Goal: Transaction & Acquisition: Purchase product/service

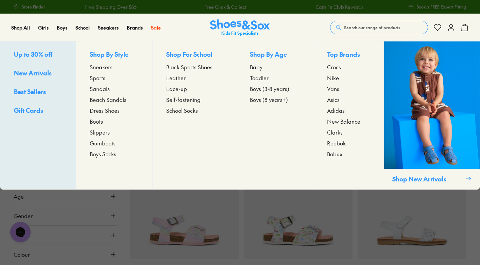
click at [98, 69] on span "Sneakers" at bounding box center [101, 67] width 23 height 8
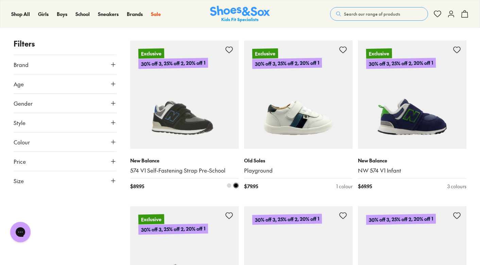
scroll to position [611, 0]
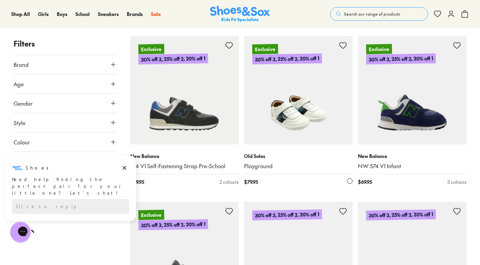
click at [290, 105] on img at bounding box center [298, 90] width 108 height 108
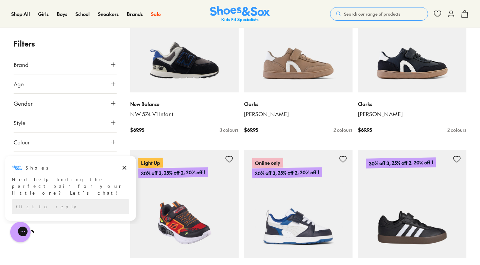
scroll to position [763, 0]
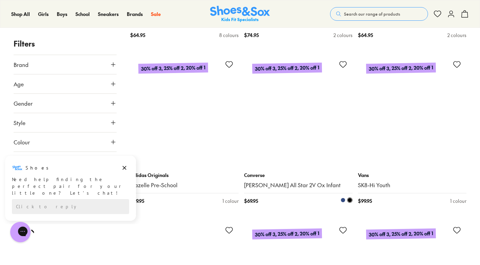
scroll to position [3244, 0]
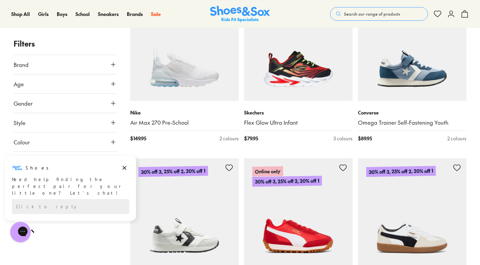
scroll to position [4633, 0]
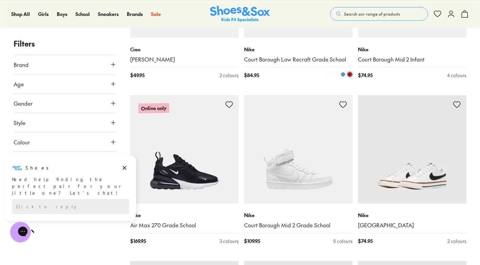
scroll to position [6187, 0]
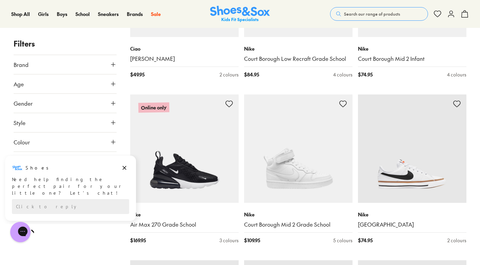
click at [381, 14] on span "Search our range of products" at bounding box center [372, 14] width 56 height 6
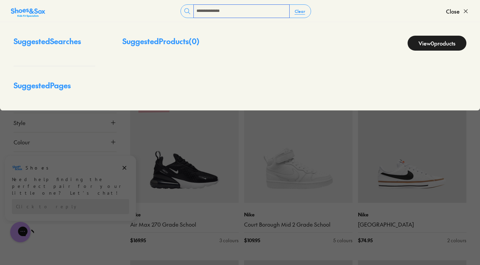
type input "**********"
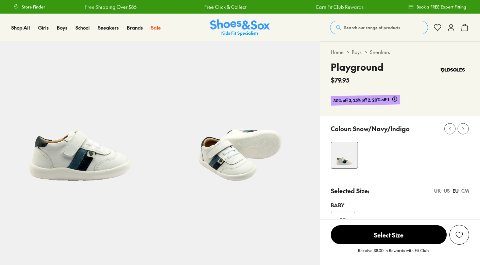
select select "*"
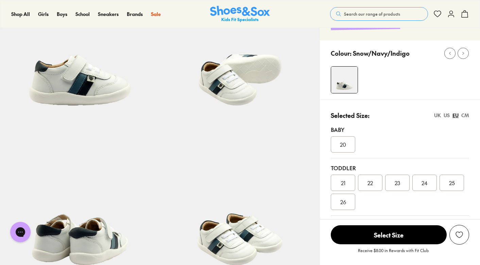
scroll to position [75, 0]
click at [452, 178] on div "25" at bounding box center [451, 183] width 24 height 16
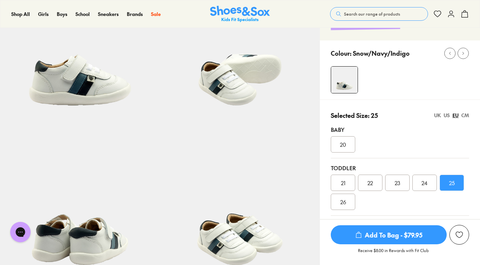
click at [411, 230] on span "Add To Bag - $79.95" at bounding box center [388, 234] width 116 height 19
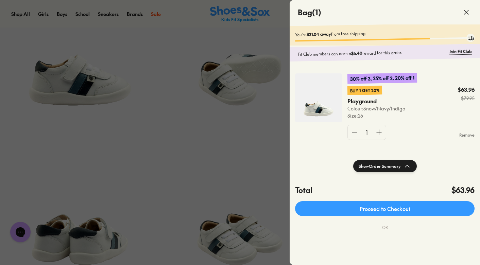
click at [465, 11] on icon at bounding box center [466, 12] width 8 height 8
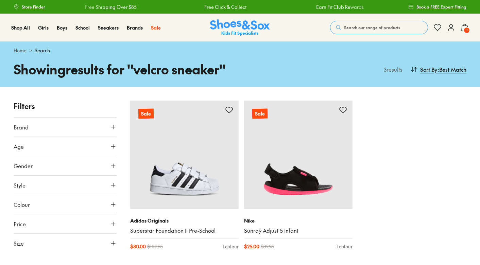
click at [353, 25] on span "Search our range of products" at bounding box center [372, 27] width 56 height 6
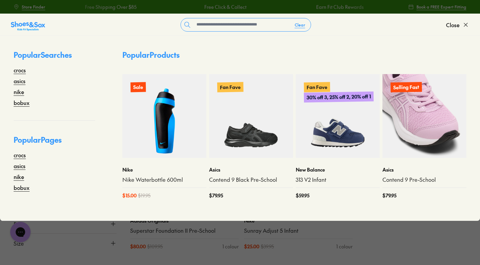
click at [418, 128] on img at bounding box center [424, 116] width 84 height 84
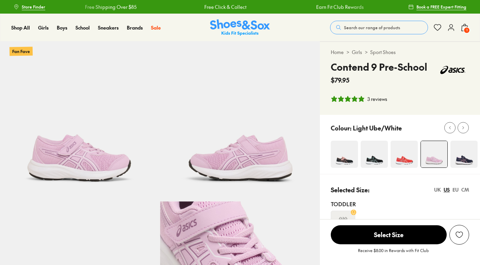
select select "*"
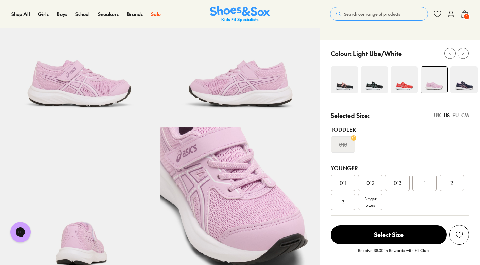
scroll to position [74, 0]
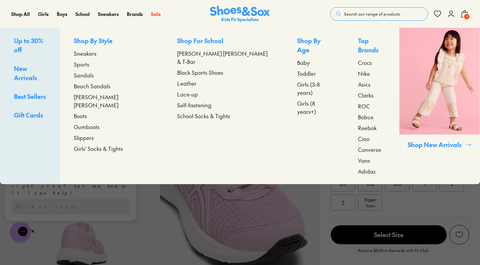
click at [96, 56] on span "Sneakers" at bounding box center [85, 53] width 23 height 8
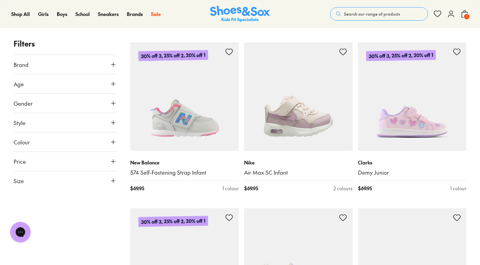
scroll to position [1274, 0]
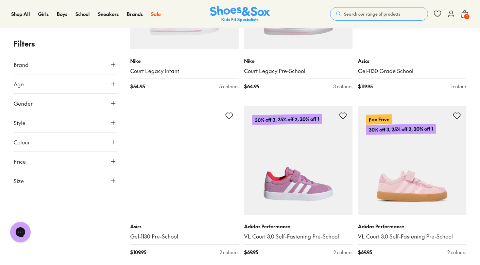
scroll to position [2388, 0]
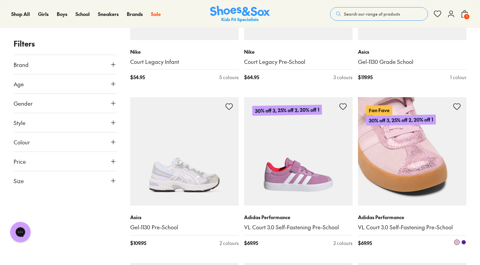
click at [412, 163] on img at bounding box center [412, 151] width 108 height 108
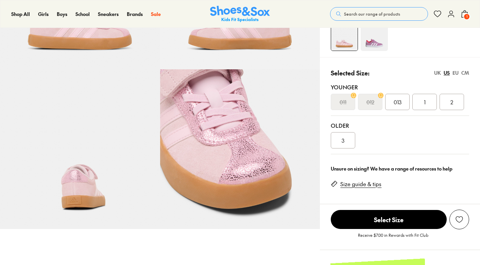
select select "*"
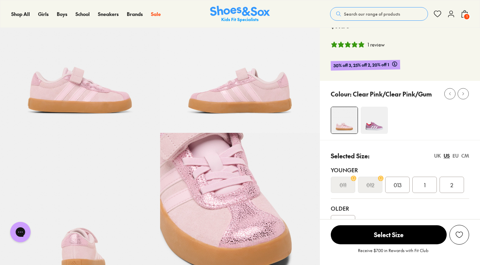
scroll to position [69, 0]
click at [109, 102] on img at bounding box center [80, 53] width 160 height 160
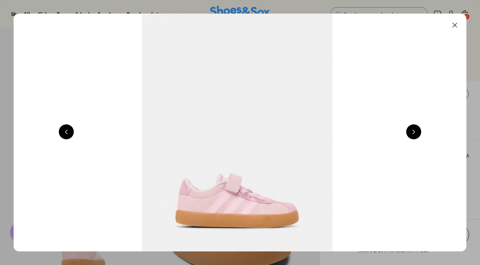
click at [413, 133] on button at bounding box center [413, 131] width 15 height 15
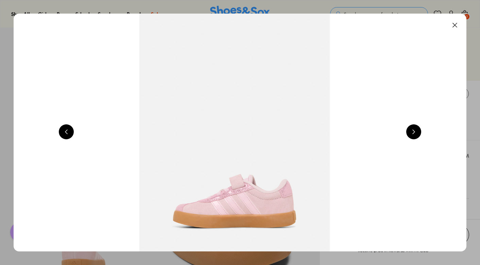
click at [413, 133] on button at bounding box center [413, 131] width 15 height 15
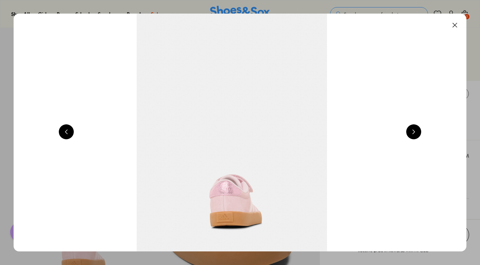
click at [413, 133] on button at bounding box center [413, 131] width 15 height 15
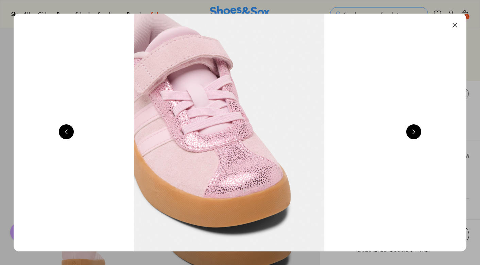
click at [458, 24] on button at bounding box center [454, 25] width 15 height 15
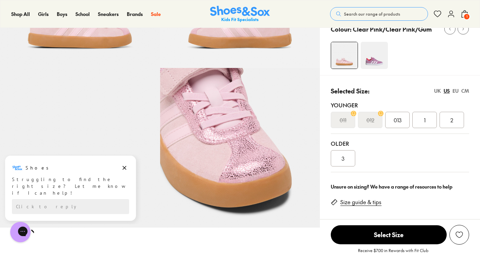
scroll to position [136, 0]
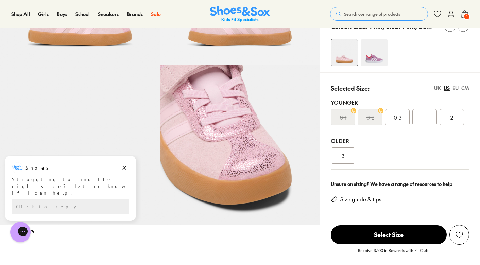
click at [350, 199] on link "Size guide & tips" at bounding box center [360, 199] width 41 height 7
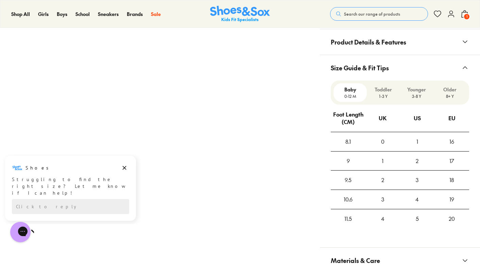
scroll to position [471, 0]
click at [421, 95] on p "3-8 Y" at bounding box center [416, 96] width 28 height 6
click at [463, 64] on icon at bounding box center [465, 68] width 8 height 8
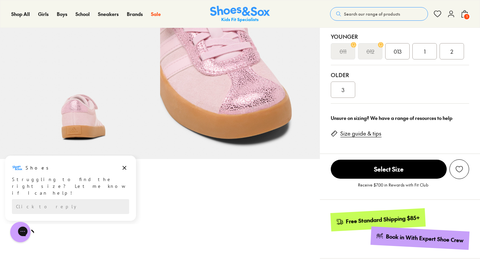
scroll to position [200, 0]
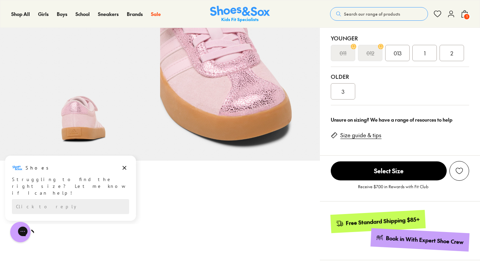
click at [398, 56] on span "013" at bounding box center [397, 53] width 8 height 8
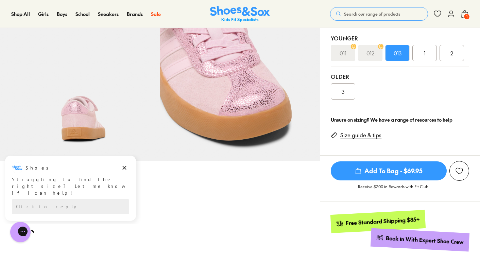
click at [388, 175] on span "Add To Bag - $69.95" at bounding box center [388, 170] width 116 height 19
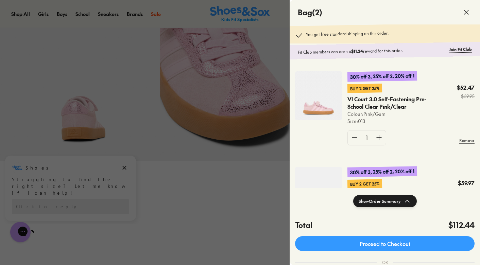
click at [232, 200] on div at bounding box center [240, 132] width 480 height 265
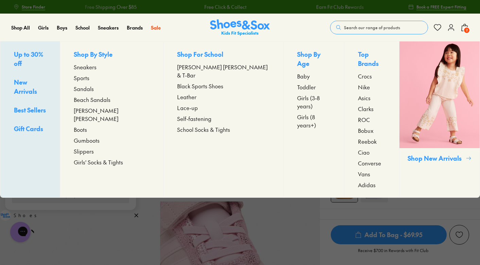
click at [94, 89] on span "Sandals" at bounding box center [84, 89] width 20 height 8
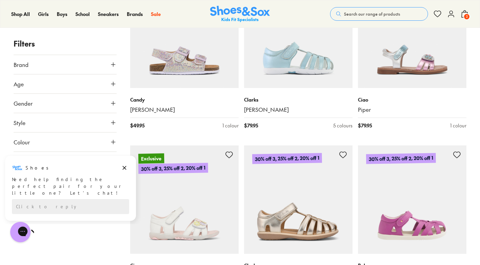
scroll to position [3320, 0]
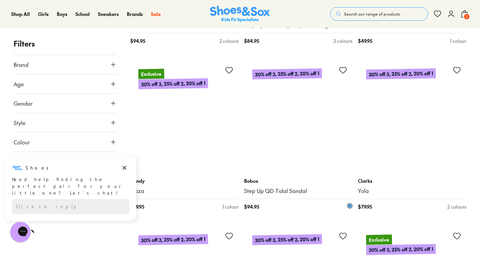
scroll to position [5062, 0]
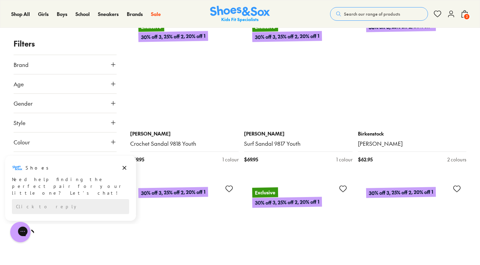
scroll to position [6434, 0]
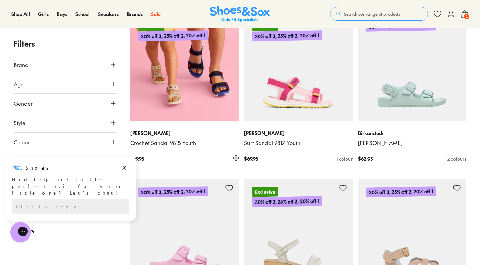
click at [174, 92] on img at bounding box center [184, 67] width 108 height 108
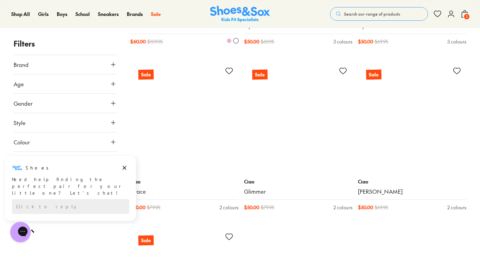
scroll to position [8707, 0]
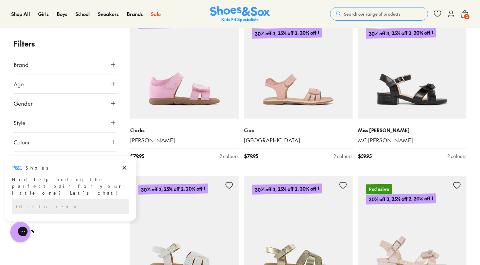
scroll to position [2087, 0]
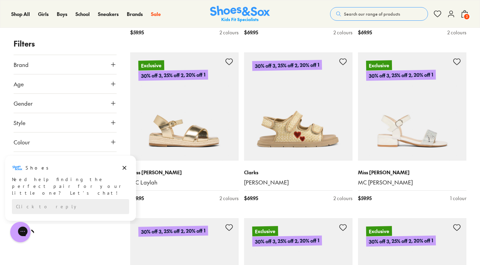
click at [469, 14] on span "2" at bounding box center [466, 16] width 7 height 7
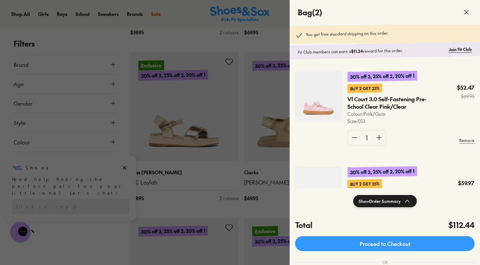
click at [331, 103] on img at bounding box center [318, 95] width 47 height 49
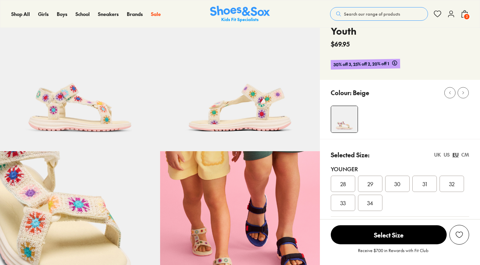
select select "*"
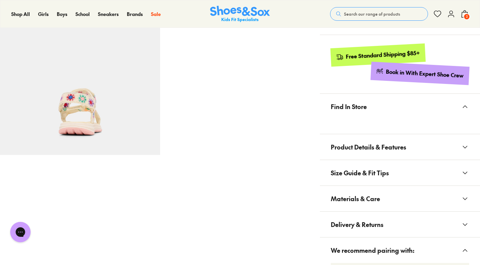
scroll to position [361, 0]
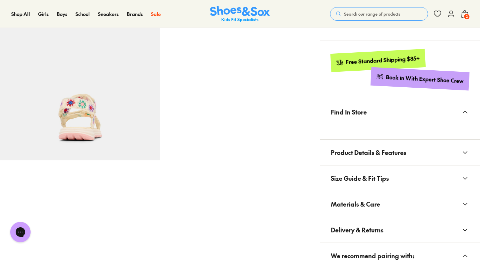
click at [361, 153] on span "Product Details & Features" at bounding box center [367, 152] width 75 height 20
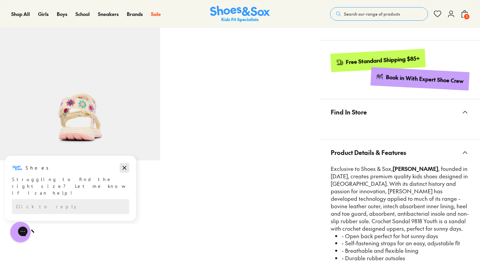
click at [124, 170] on icon "Dismiss campaign" at bounding box center [124, 168] width 7 height 8
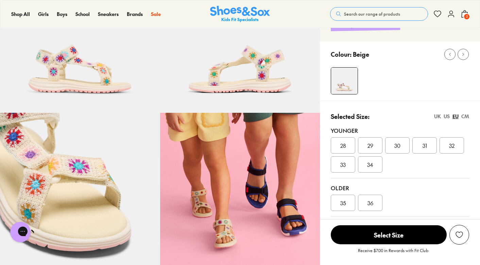
scroll to position [88, 0]
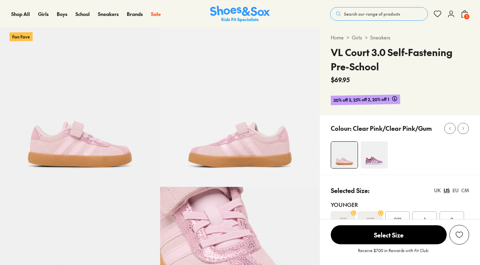
select select "*"
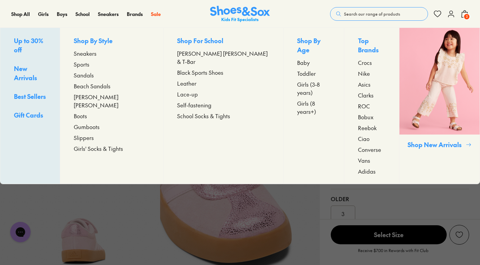
click at [94, 77] on span "Sandals" at bounding box center [84, 75] width 20 height 8
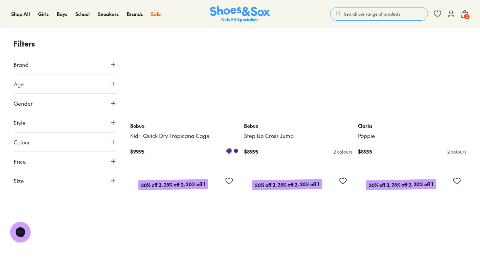
scroll to position [3870, 0]
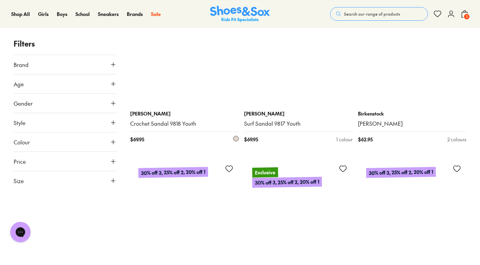
scroll to position [6455, 0]
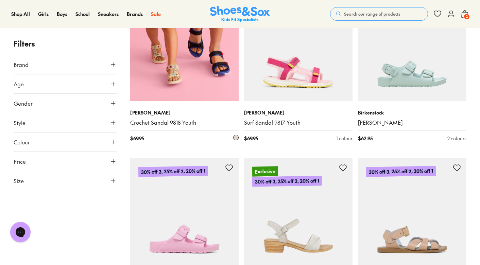
click at [184, 60] on img at bounding box center [184, 47] width 108 height 108
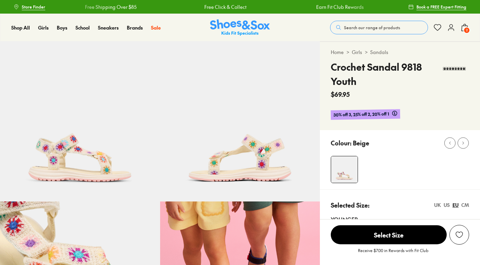
select select "*"
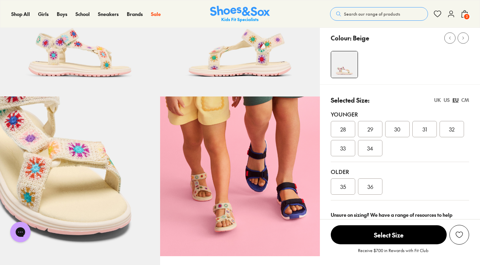
scroll to position [105, 0]
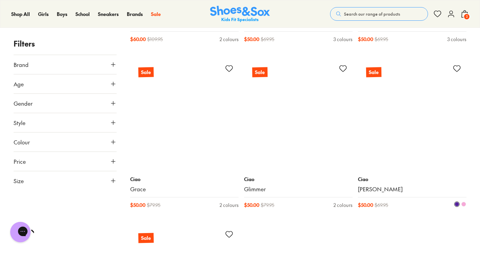
scroll to position [3451, 0]
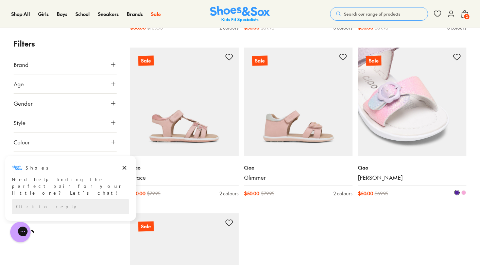
click at [430, 100] on img at bounding box center [412, 102] width 108 height 108
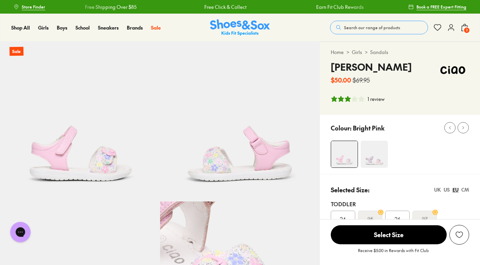
select select "*"
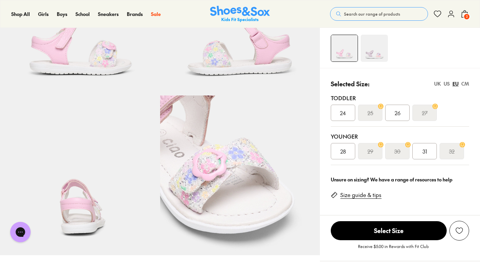
scroll to position [110, 0]
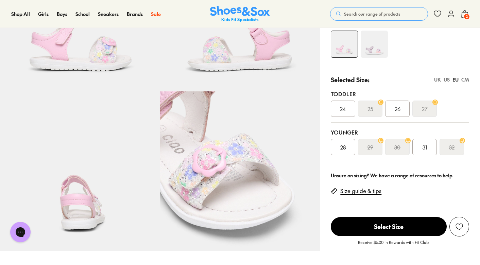
click at [424, 148] on span "31" at bounding box center [424, 147] width 4 height 8
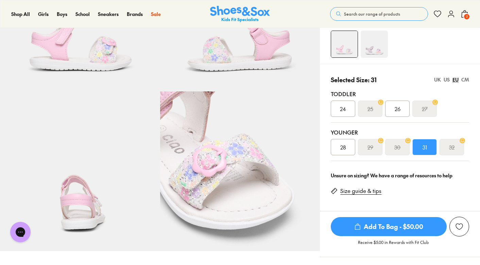
click at [397, 231] on span "Add To Bag - $50.00" at bounding box center [388, 226] width 116 height 19
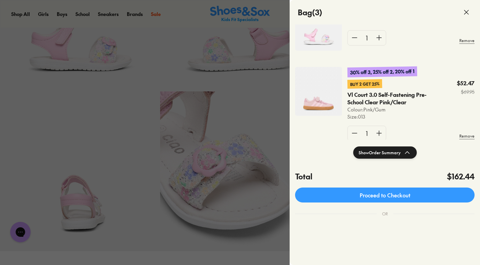
scroll to position [16, 0]
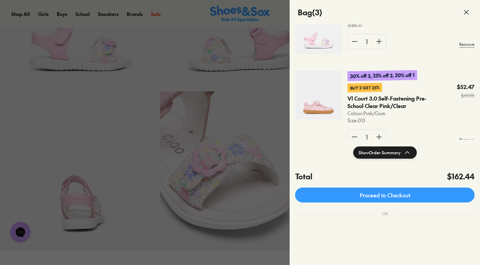
click at [87, 84] on div at bounding box center [240, 132] width 480 height 265
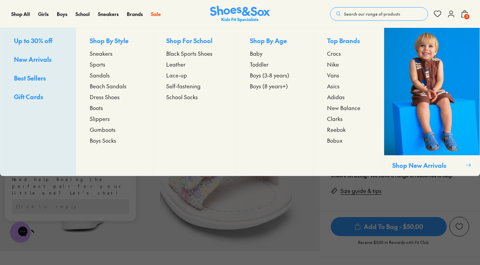
click at [105, 53] on span "Sneakers" at bounding box center [101, 53] width 23 height 8
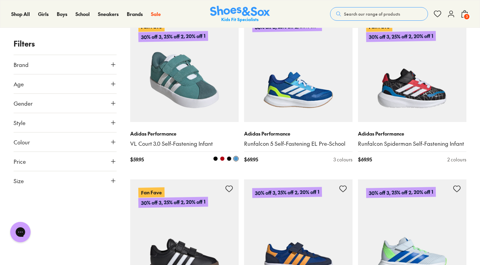
scroll to position [459, 0]
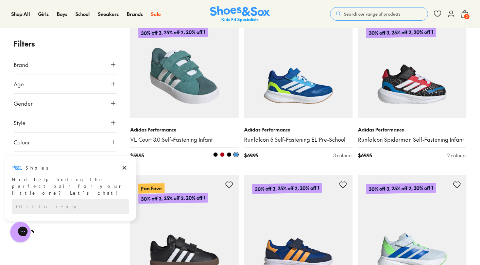
click at [202, 109] on img at bounding box center [184, 64] width 108 height 108
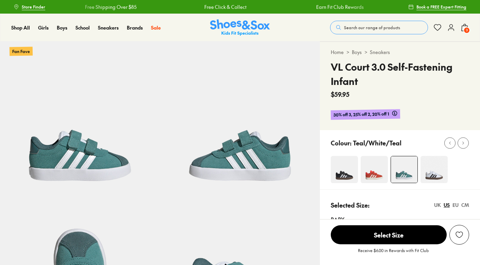
select select "*"
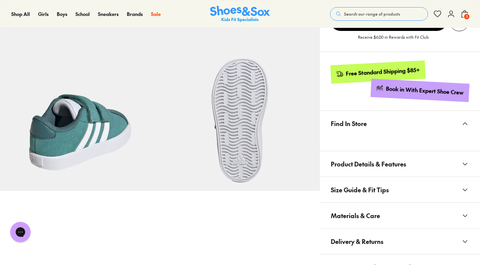
scroll to position [331, 0]
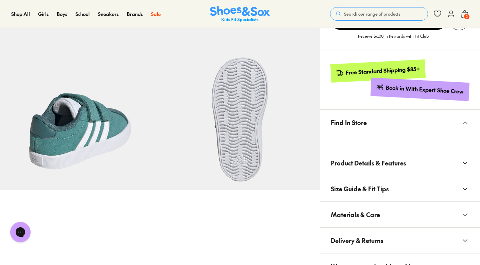
click at [333, 162] on span "Product Details & Features" at bounding box center [367, 163] width 75 height 20
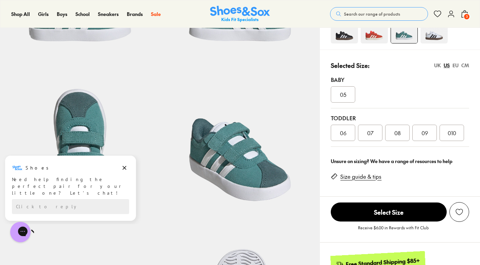
scroll to position [139, 0]
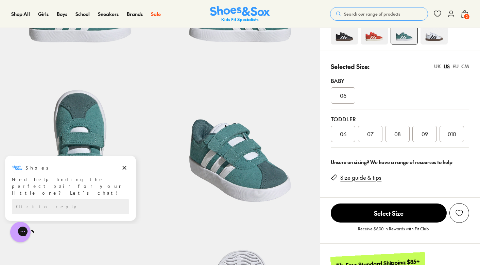
click at [366, 180] on link "Size guide & tips" at bounding box center [360, 177] width 41 height 7
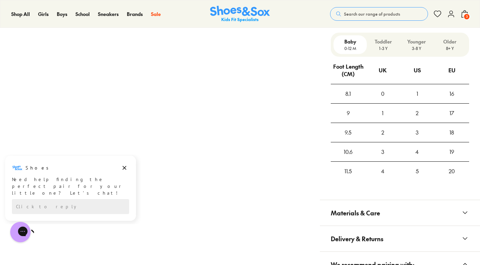
scroll to position [656, 0]
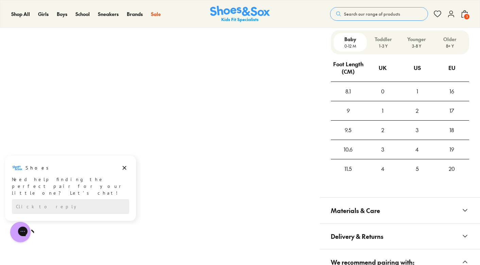
click at [383, 43] on p "1-3 Y" at bounding box center [383, 46] width 28 height 6
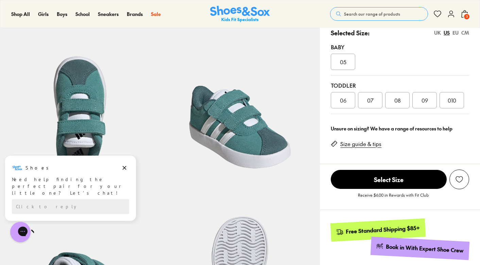
scroll to position [170, 0]
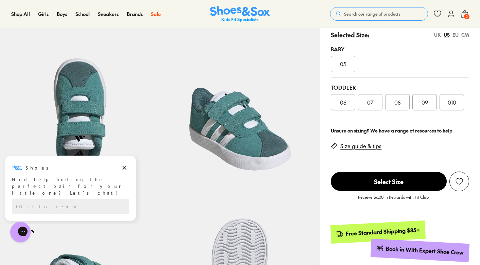
click at [399, 100] on span "08" at bounding box center [397, 102] width 6 height 8
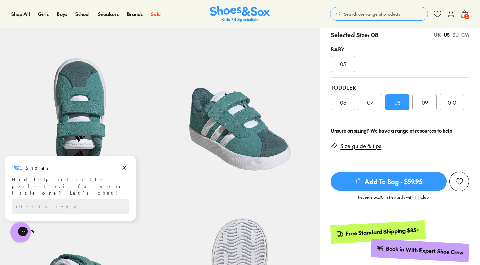
click at [373, 191] on span "Add To Bag - $59.95" at bounding box center [388, 181] width 116 height 19
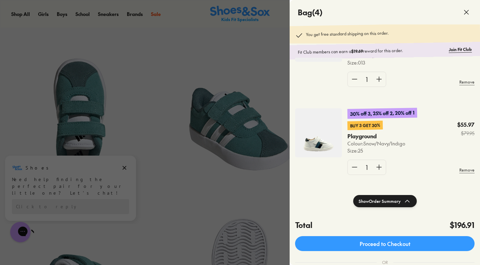
scroll to position [226, 0]
click at [254, 94] on div at bounding box center [240, 132] width 480 height 265
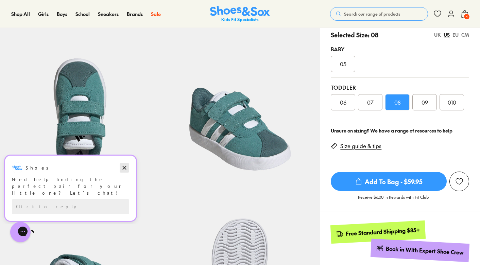
click at [126, 168] on icon "Dismiss campaign" at bounding box center [124, 168] width 7 height 8
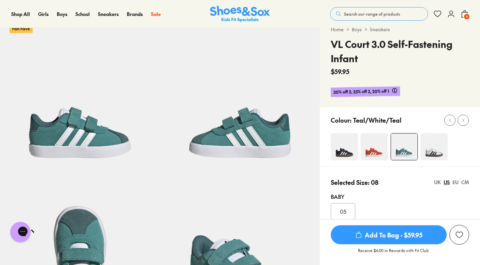
scroll to position [22, 0]
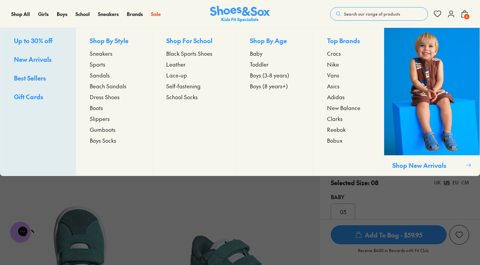
click at [107, 57] on span "Sneakers" at bounding box center [101, 53] width 23 height 8
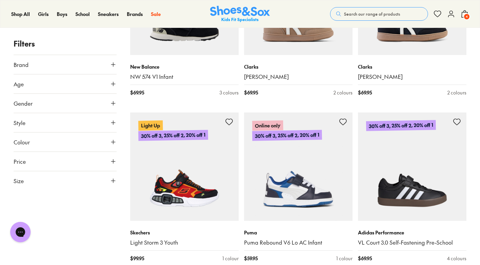
scroll to position [867, 0]
click at [357, 16] on span "Search our range of products" at bounding box center [372, 14] width 56 height 6
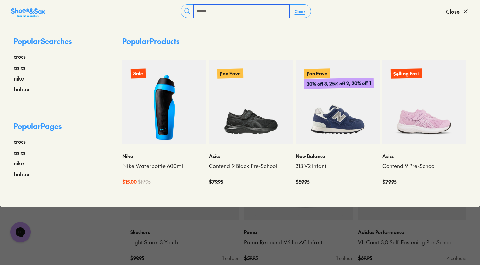
type input "******"
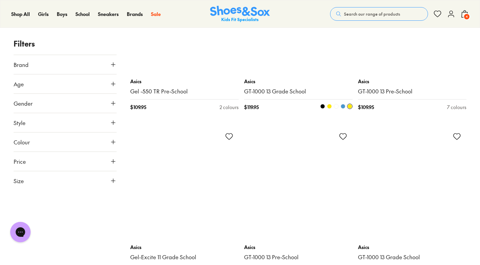
scroll to position [1797, 0]
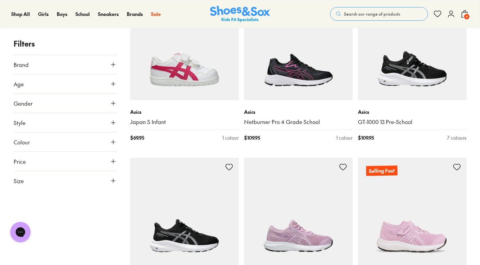
scroll to position [2589, 0]
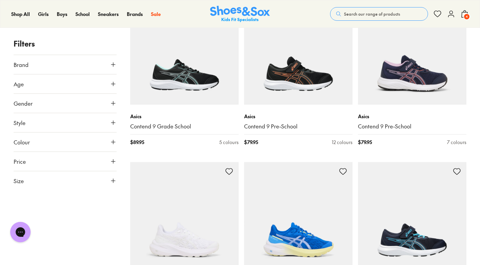
scroll to position [5076, 0]
click at [464, 14] on span "4" at bounding box center [466, 16] width 7 height 7
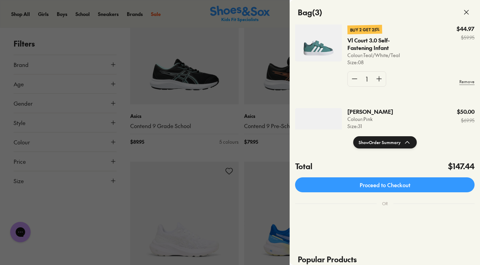
scroll to position [50, 0]
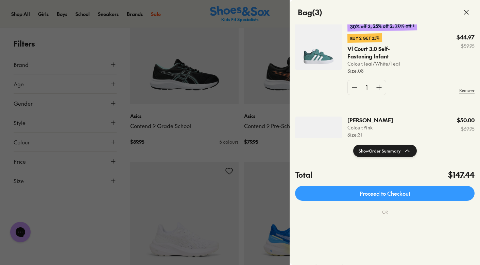
click at [468, 13] on icon at bounding box center [466, 12] width 8 height 8
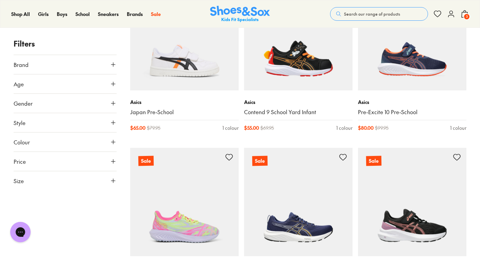
scroll to position [6250, 0]
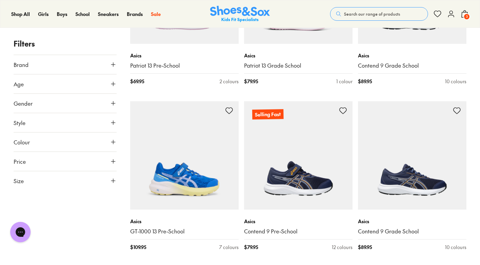
scroll to position [4317, 0]
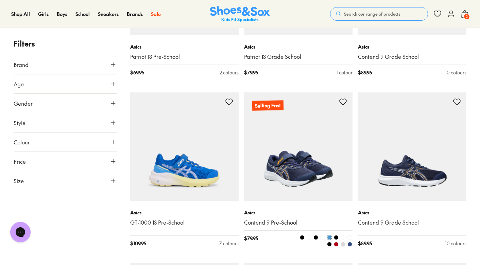
click at [317, 168] on img at bounding box center [298, 146] width 108 height 108
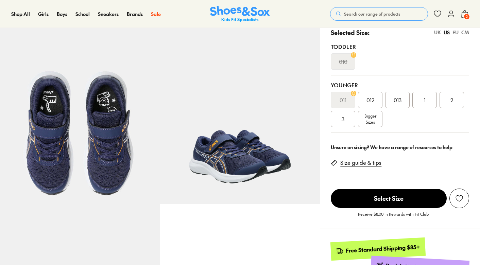
select select "*"
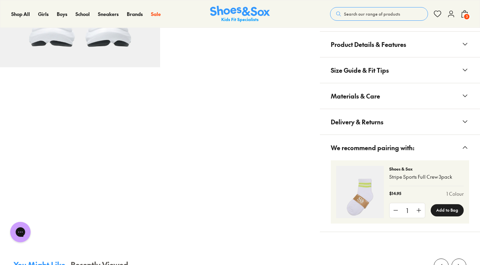
click at [388, 38] on span "Product Details & Features" at bounding box center [367, 44] width 75 height 20
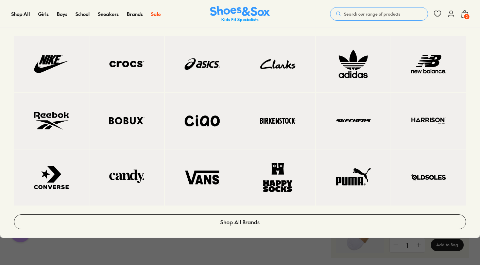
scroll to position [788, 0]
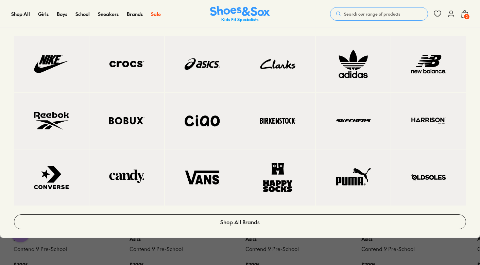
click at [426, 192] on img at bounding box center [428, 177] width 48 height 29
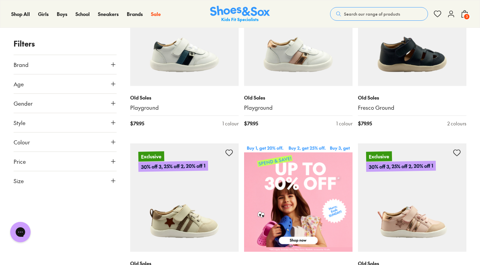
scroll to position [160, 0]
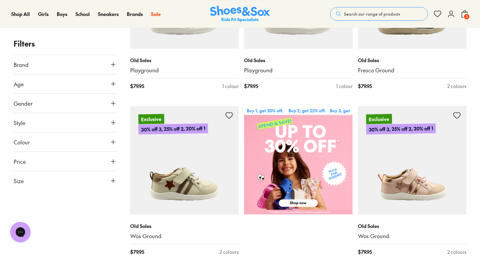
scroll to position [197, 0]
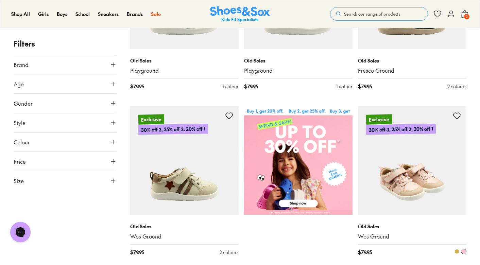
click at [431, 185] on img at bounding box center [412, 160] width 108 height 108
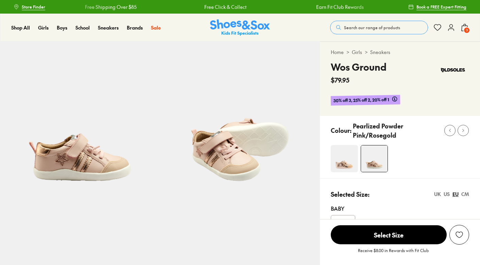
select select "*"
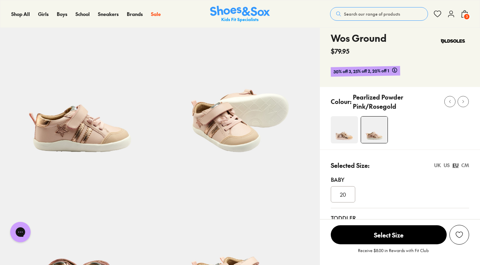
scroll to position [23, 0]
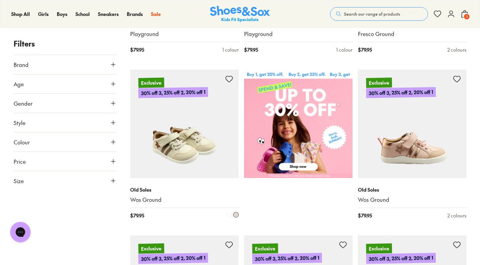
scroll to position [235, 0]
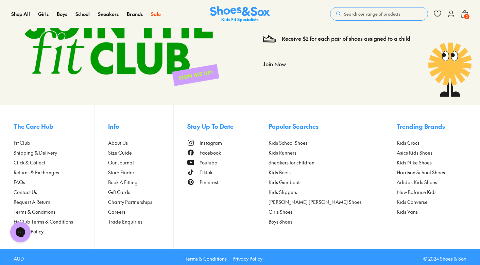
scroll to position [2420, 0]
